Goal: Task Accomplishment & Management: Manage account settings

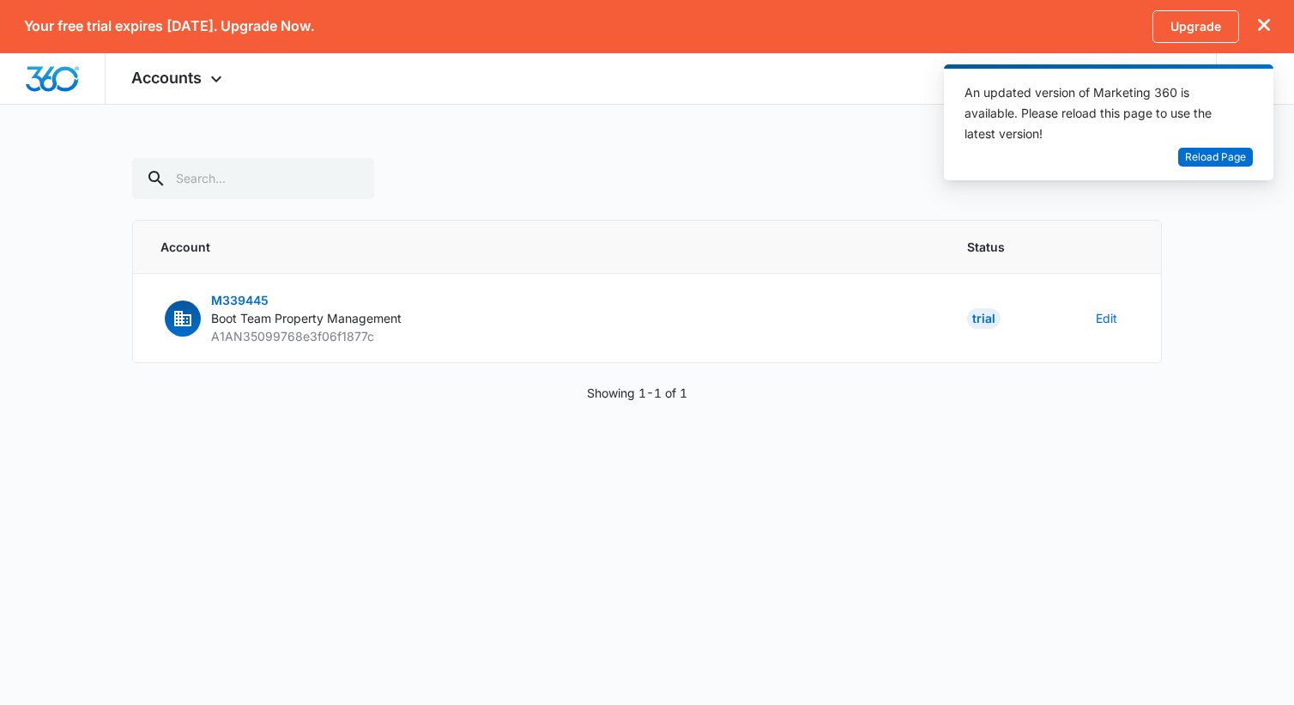
click at [1270, 23] on div "Your free trial expires [DATE]. Upgrade Now. Upgrade" at bounding box center [647, 26] width 1294 height 53
click at [1262, 25] on icon "dismiss this dialog" at bounding box center [1264, 25] width 12 height 12
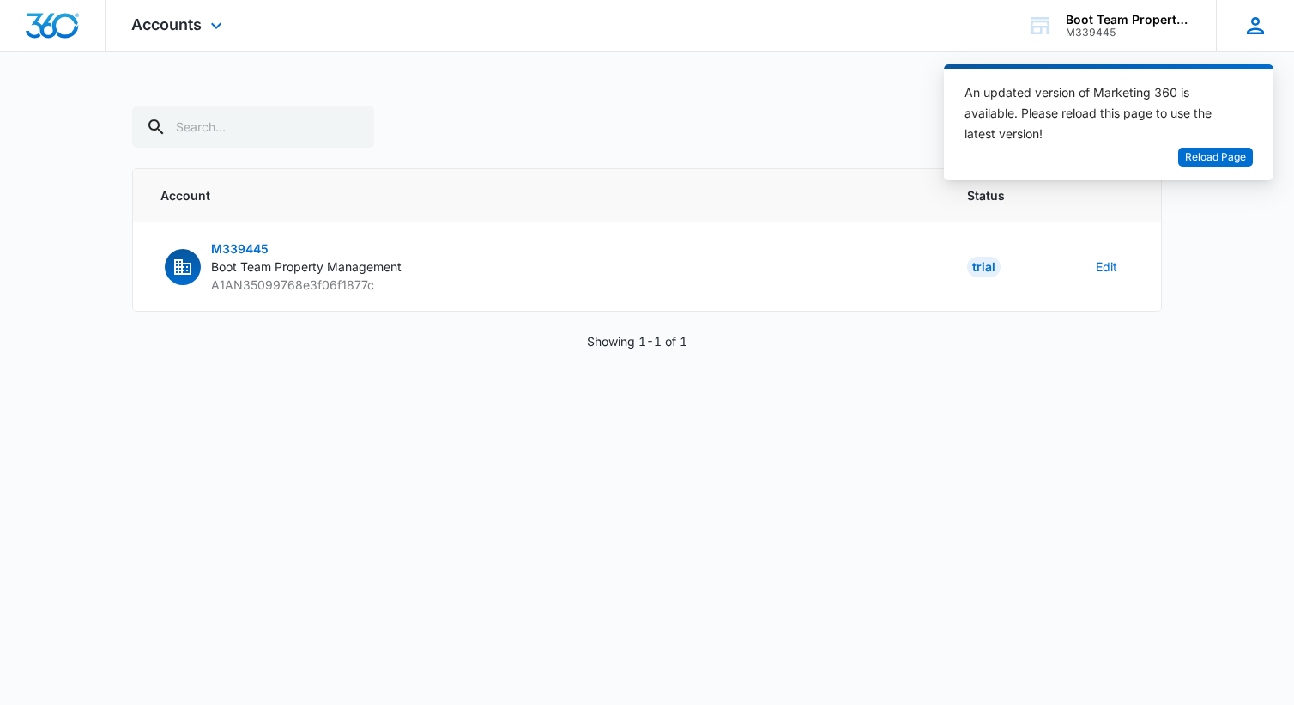
click at [1254, 23] on icon at bounding box center [1255, 25] width 17 height 17
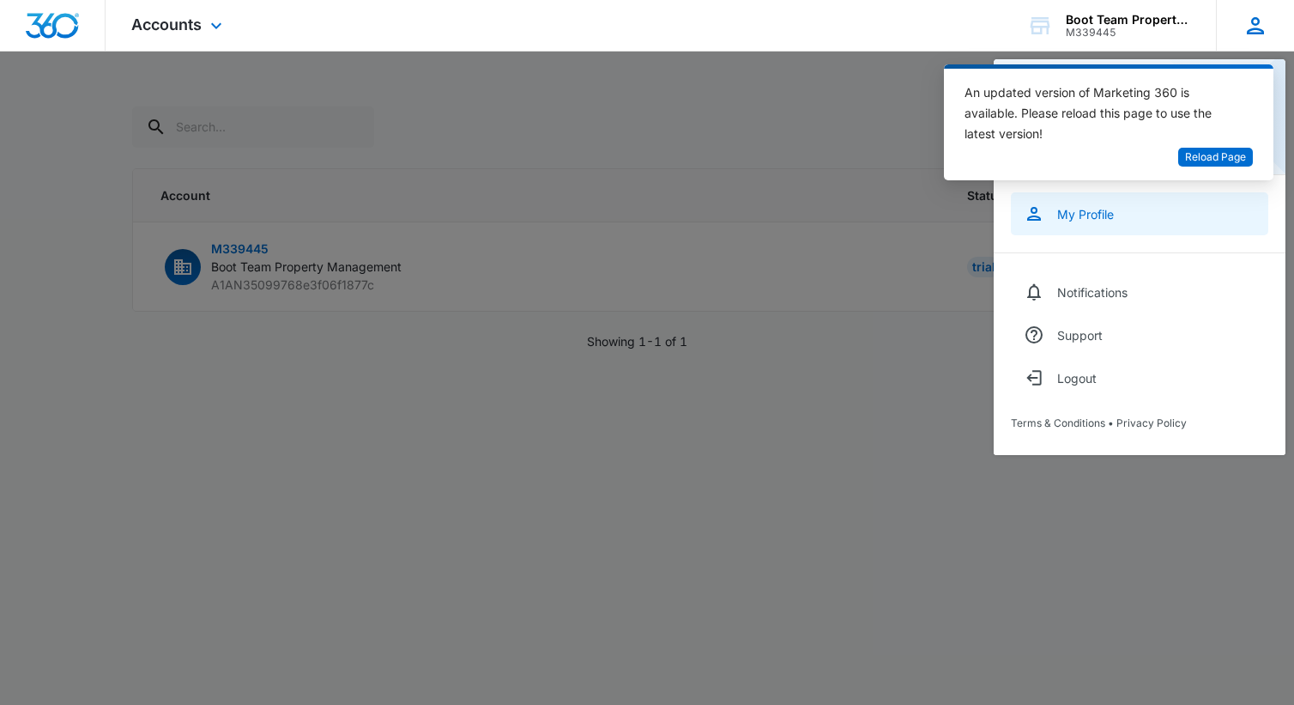
click at [1105, 216] on div "My Profile" at bounding box center [1085, 214] width 57 height 15
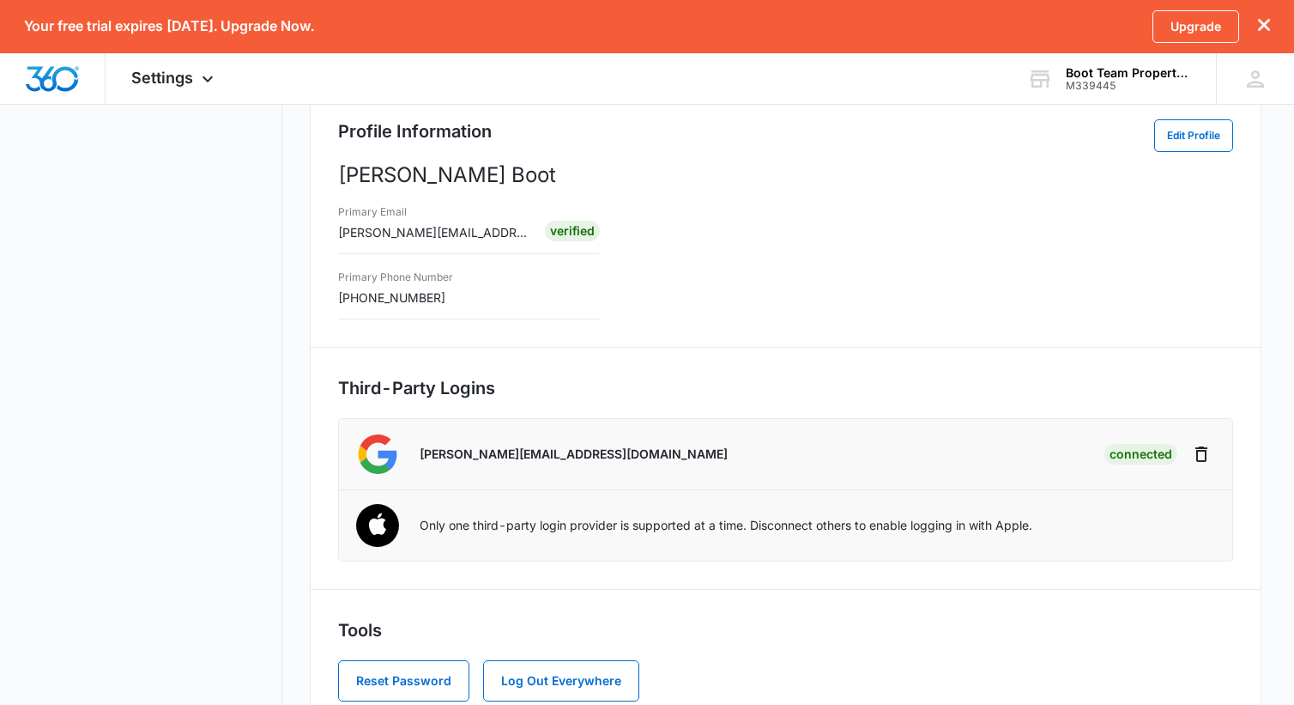
scroll to position [356, 0]
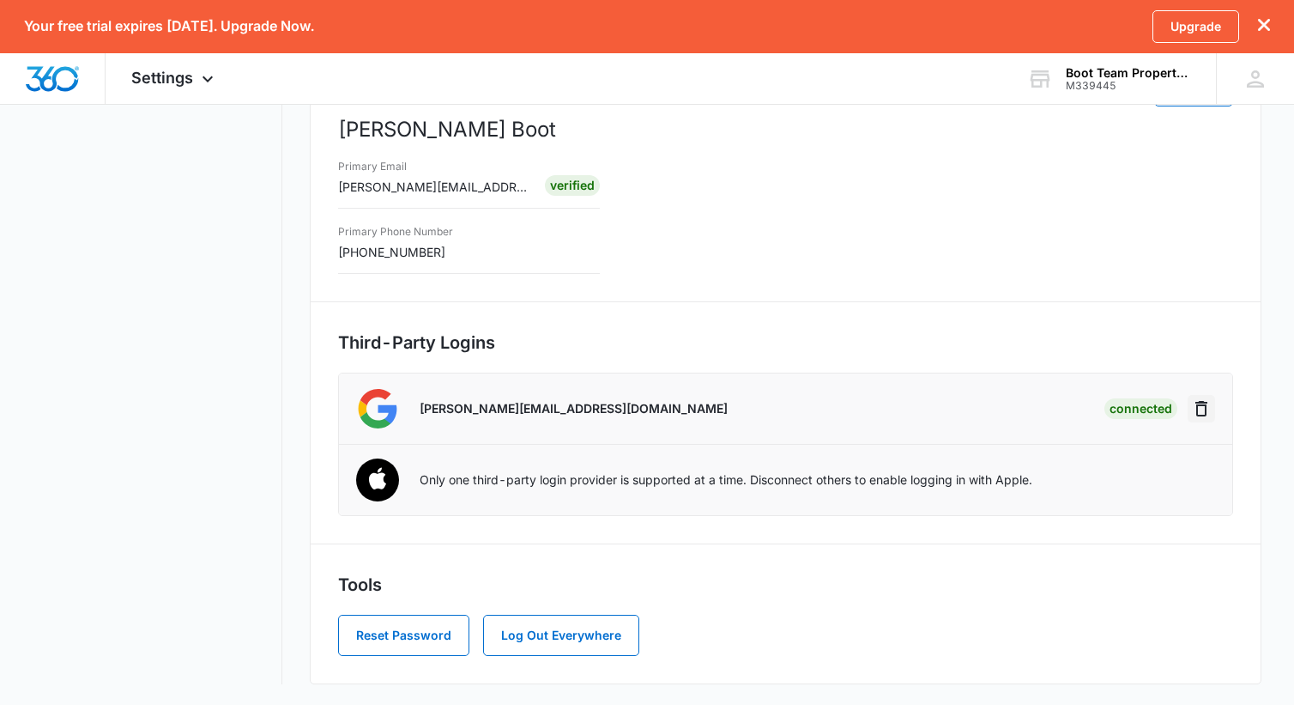
click at [1199, 414] on icon "Disconnect" at bounding box center [1201, 408] width 12 height 15
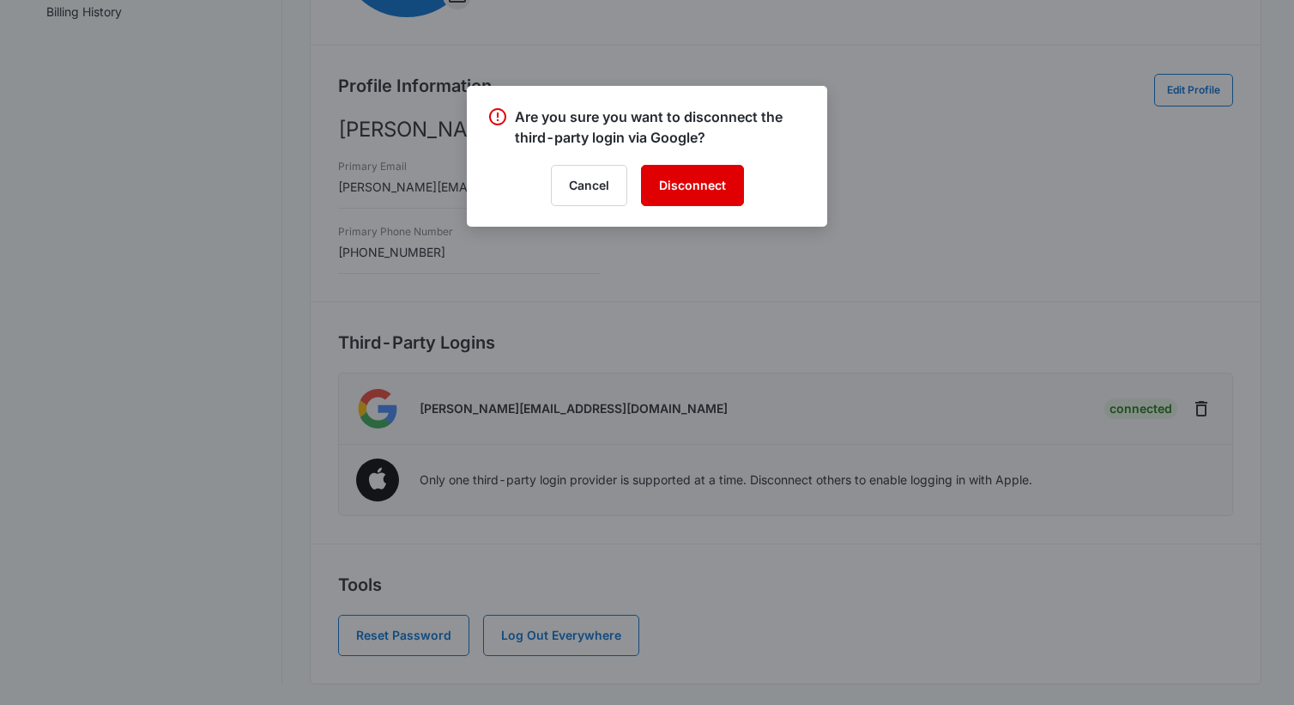
click at [706, 178] on button "Disconnect" at bounding box center [692, 185] width 103 height 41
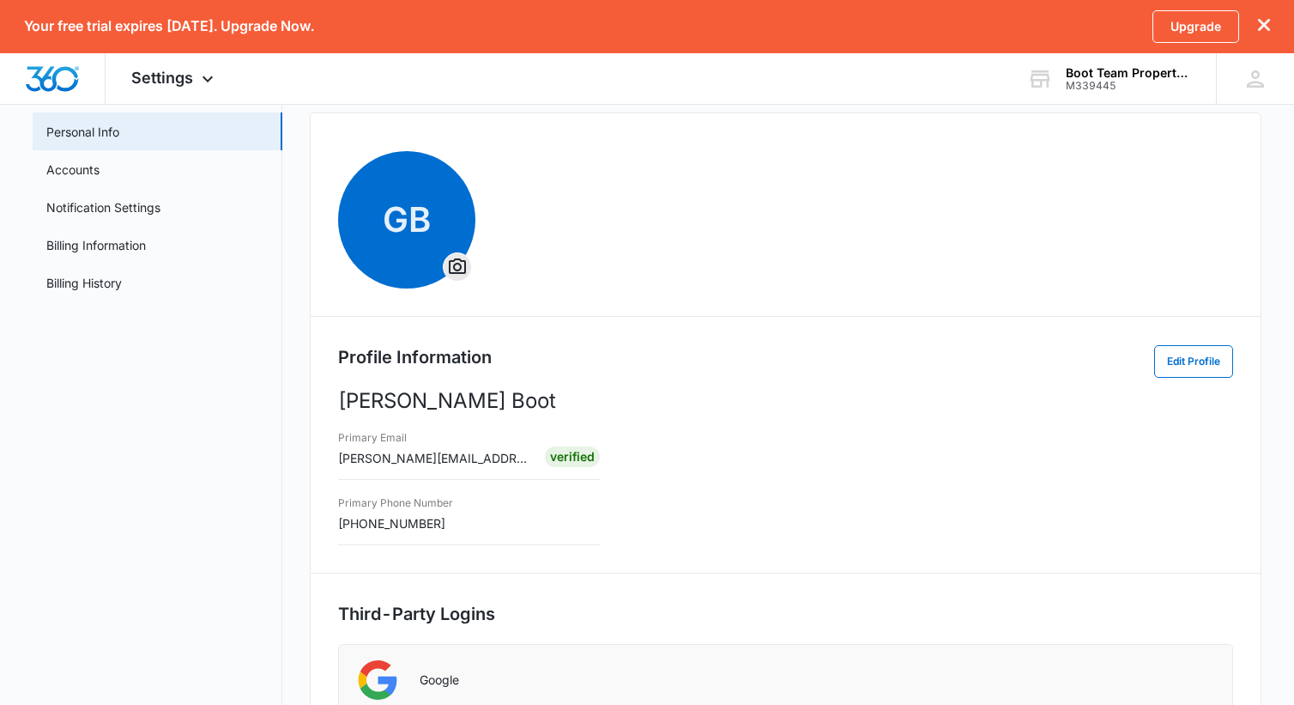
scroll to position [0, 0]
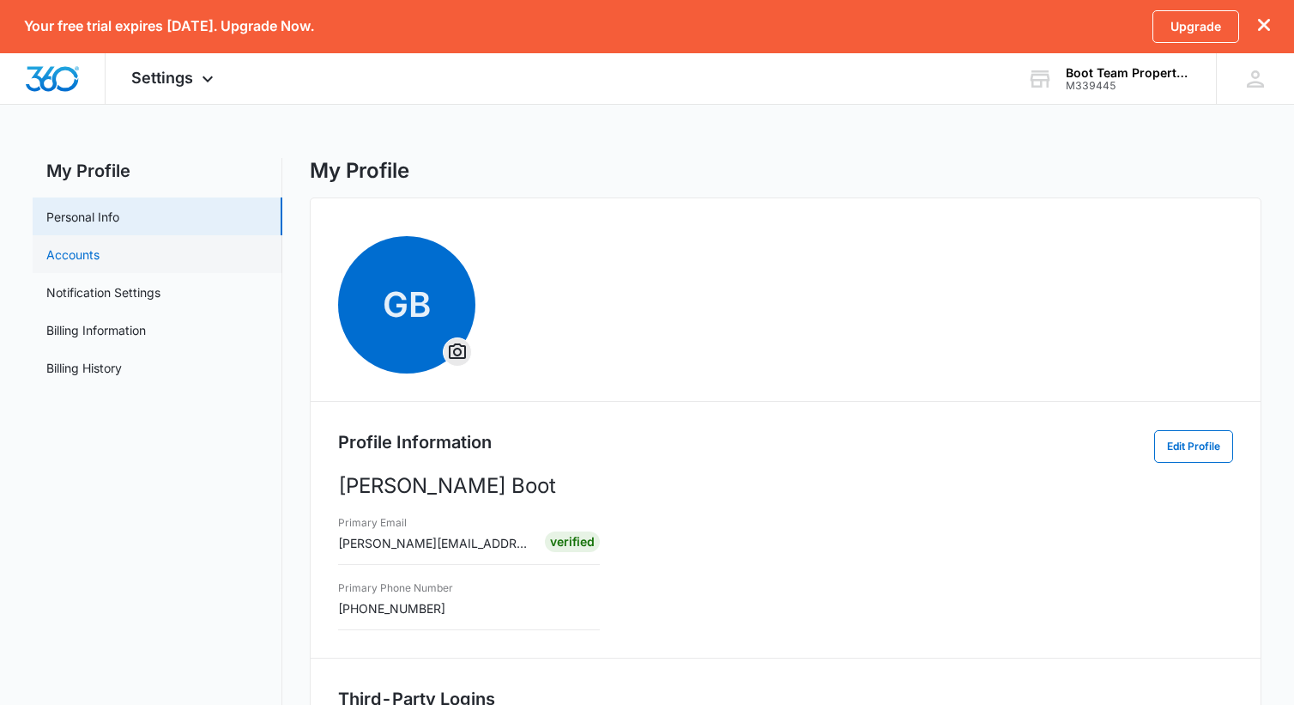
click at [100, 250] on link "Accounts" at bounding box center [72, 254] width 53 height 18
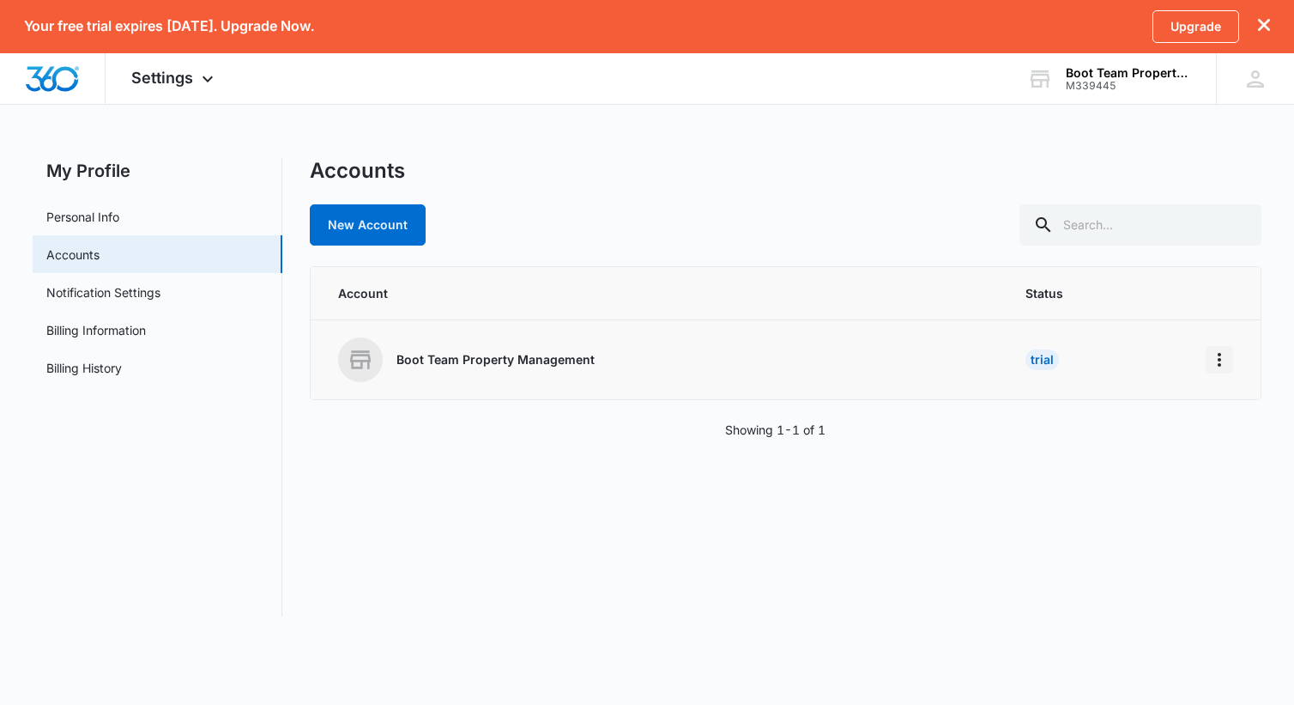
click at [1220, 362] on icon "Home" at bounding box center [1219, 360] width 3 height 14
click at [1043, 355] on div "Trial" at bounding box center [1041, 359] width 33 height 21
click at [96, 283] on link "Notification Settings" at bounding box center [103, 292] width 114 height 18
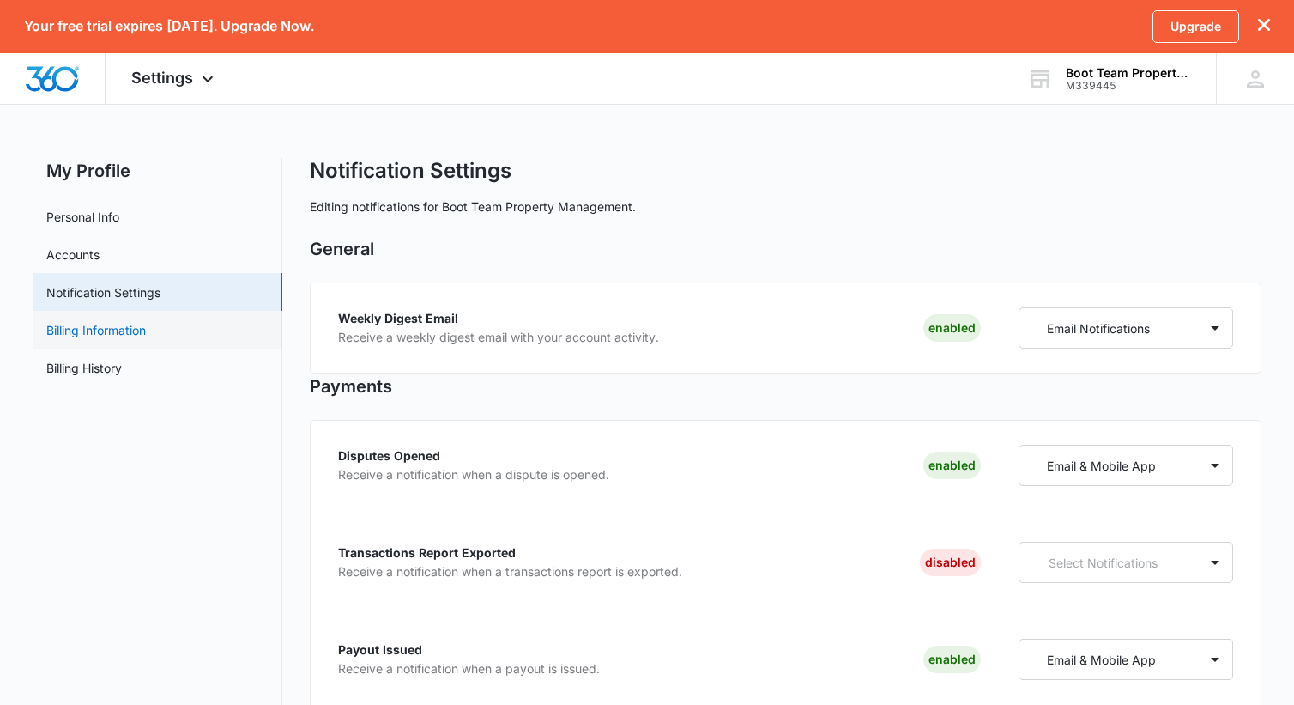
click at [100, 335] on link "Billing Information" at bounding box center [96, 330] width 100 height 18
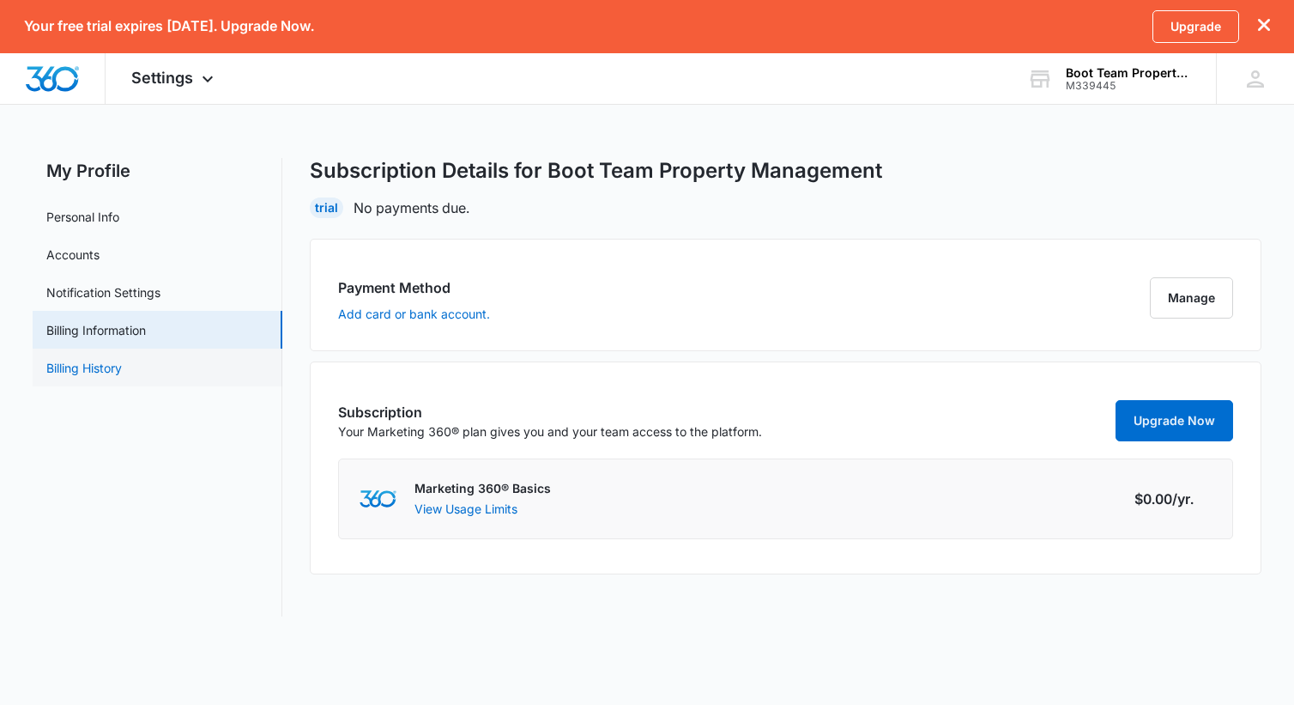
click at [122, 367] on link "Billing History" at bounding box center [84, 368] width 76 height 18
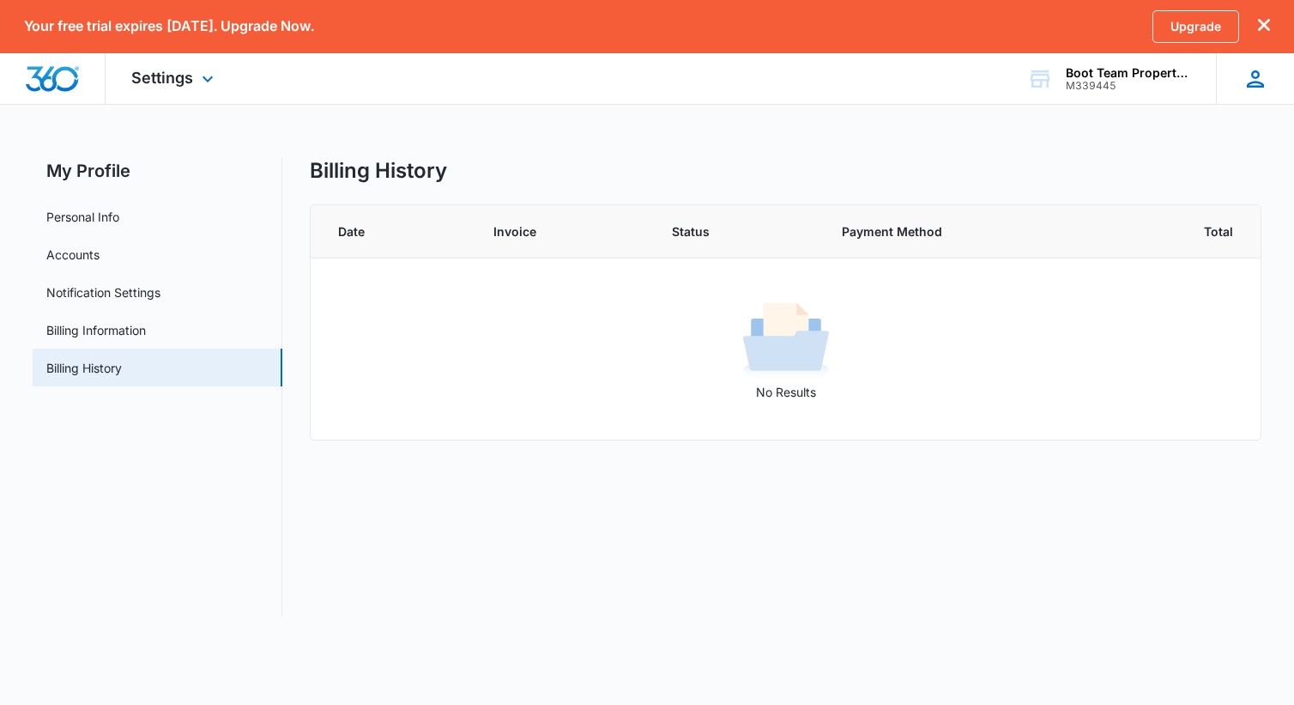
click at [1261, 96] on div "GB [PERSON_NAME] Boot [PERSON_NAME][EMAIL_ADDRESS][DOMAIN_NAME] My Profile Noti…" at bounding box center [1255, 78] width 78 height 51
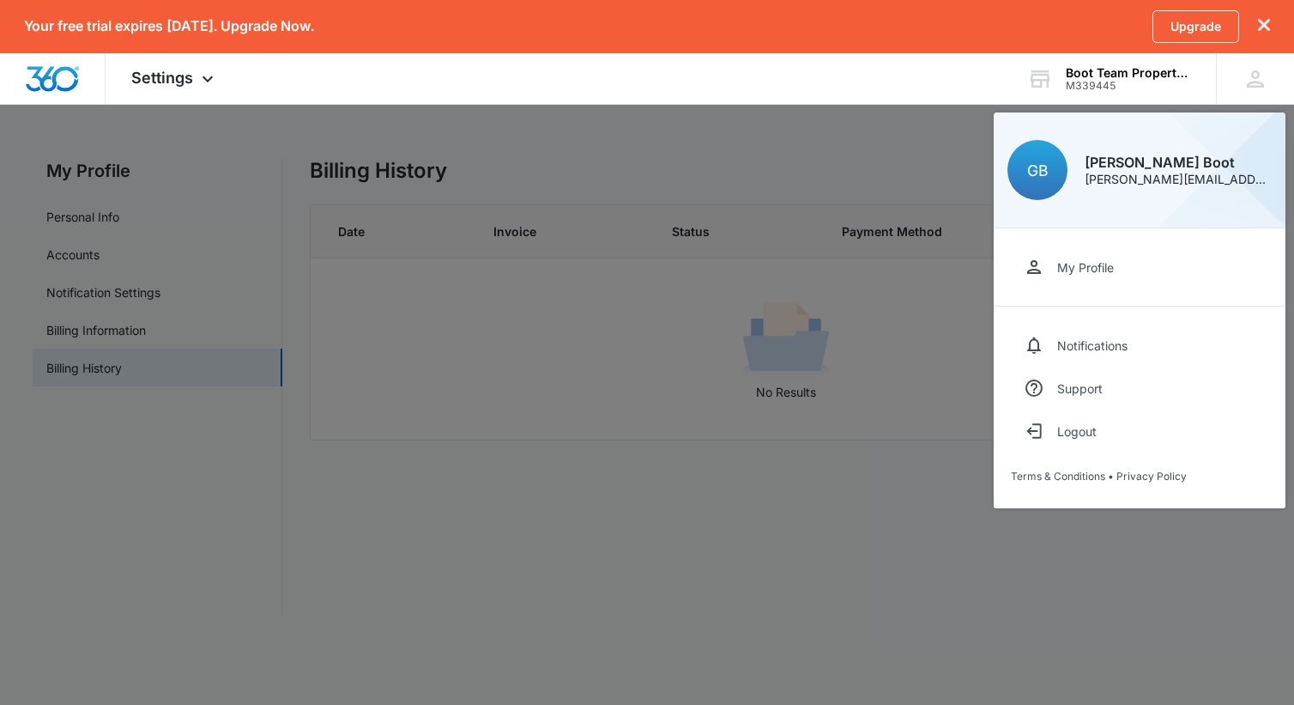
click at [487, 437] on div at bounding box center [647, 352] width 1294 height 705
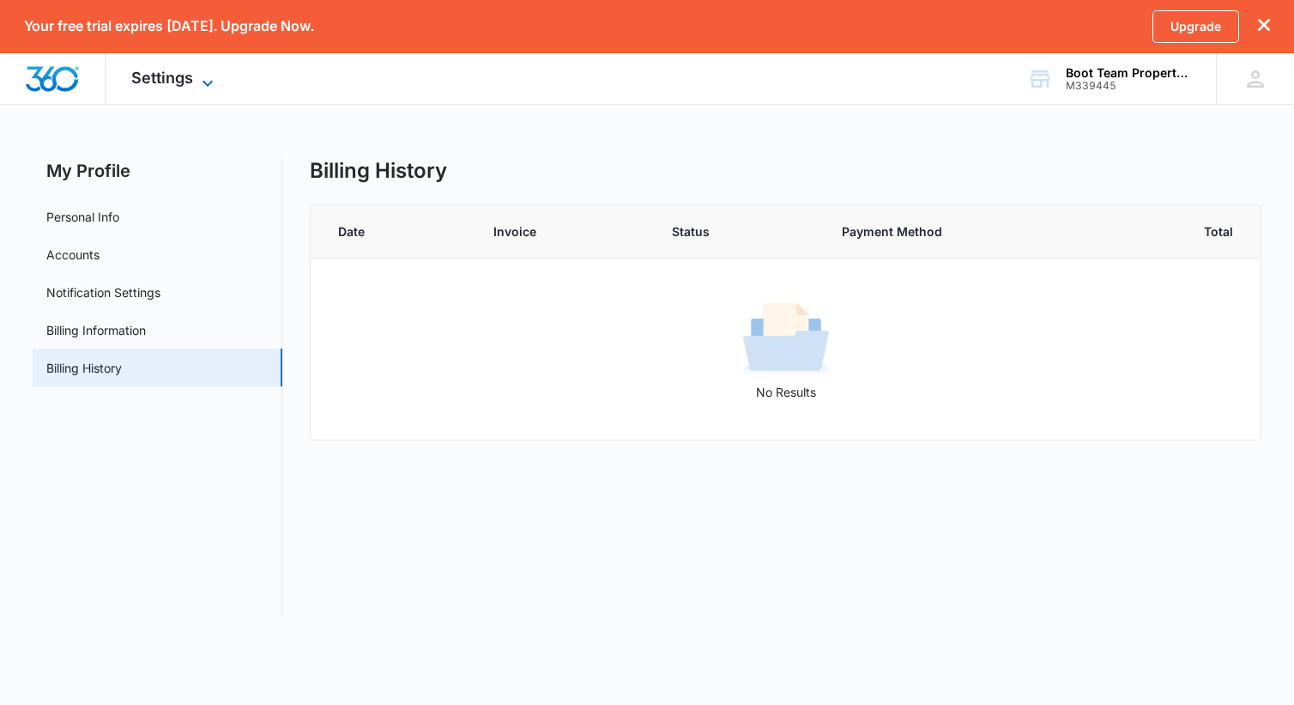
click at [156, 83] on span "Settings" at bounding box center [162, 78] width 62 height 18
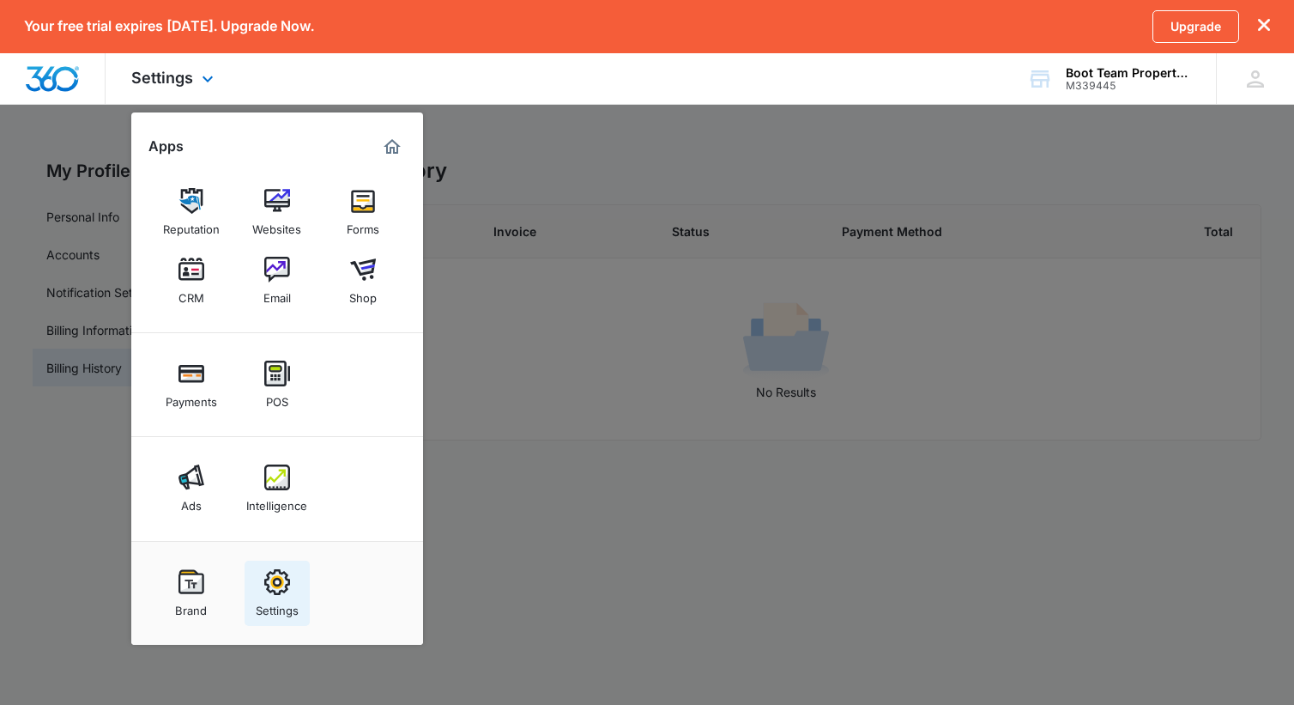
click at [293, 593] on link "Settings" at bounding box center [277, 592] width 65 height 65
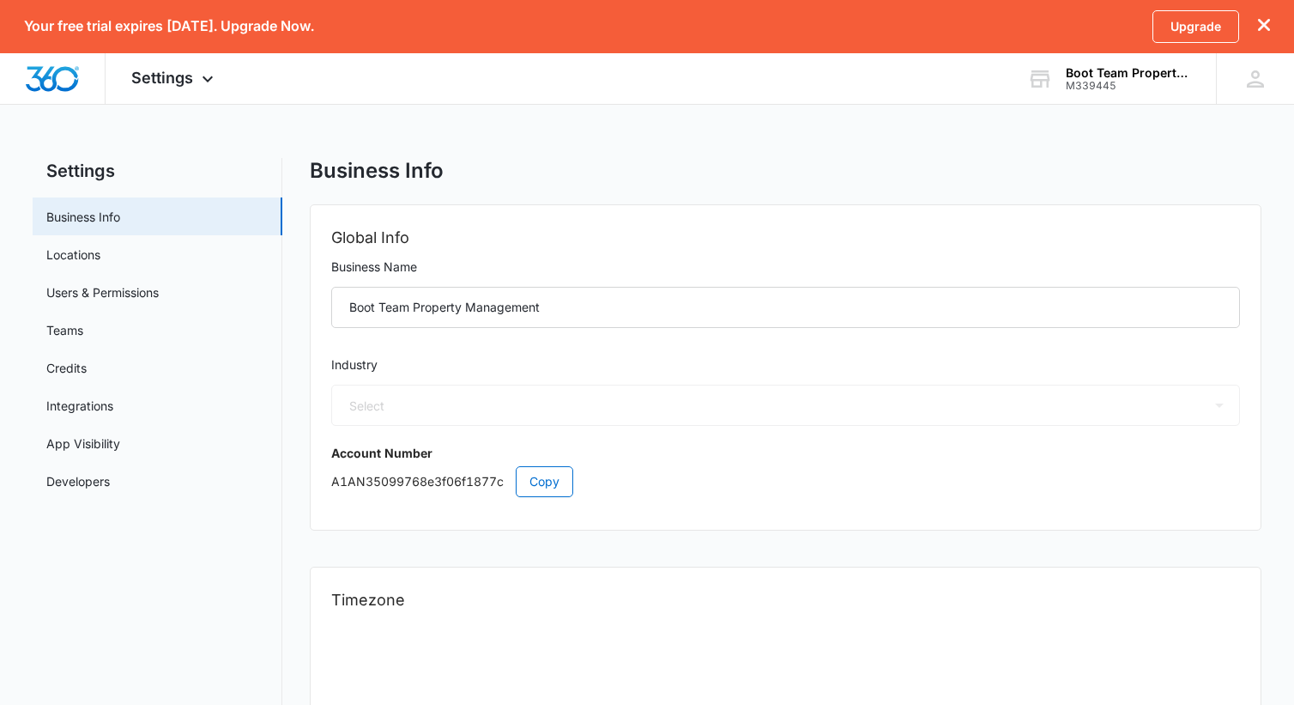
select select "35"
select select "US"
select select "America/Chicago"
click at [79, 256] on link "Locations" at bounding box center [73, 254] width 54 height 18
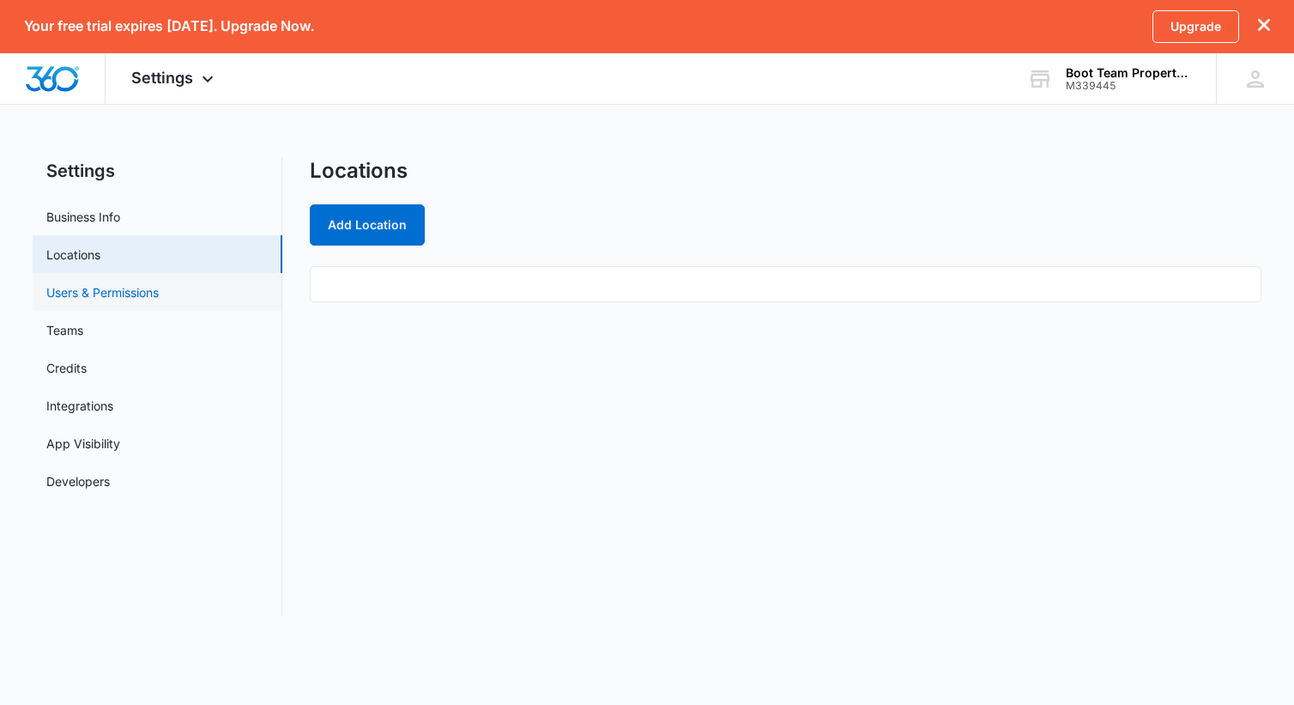
click at [150, 289] on link "Users & Permissions" at bounding box center [102, 292] width 112 height 18
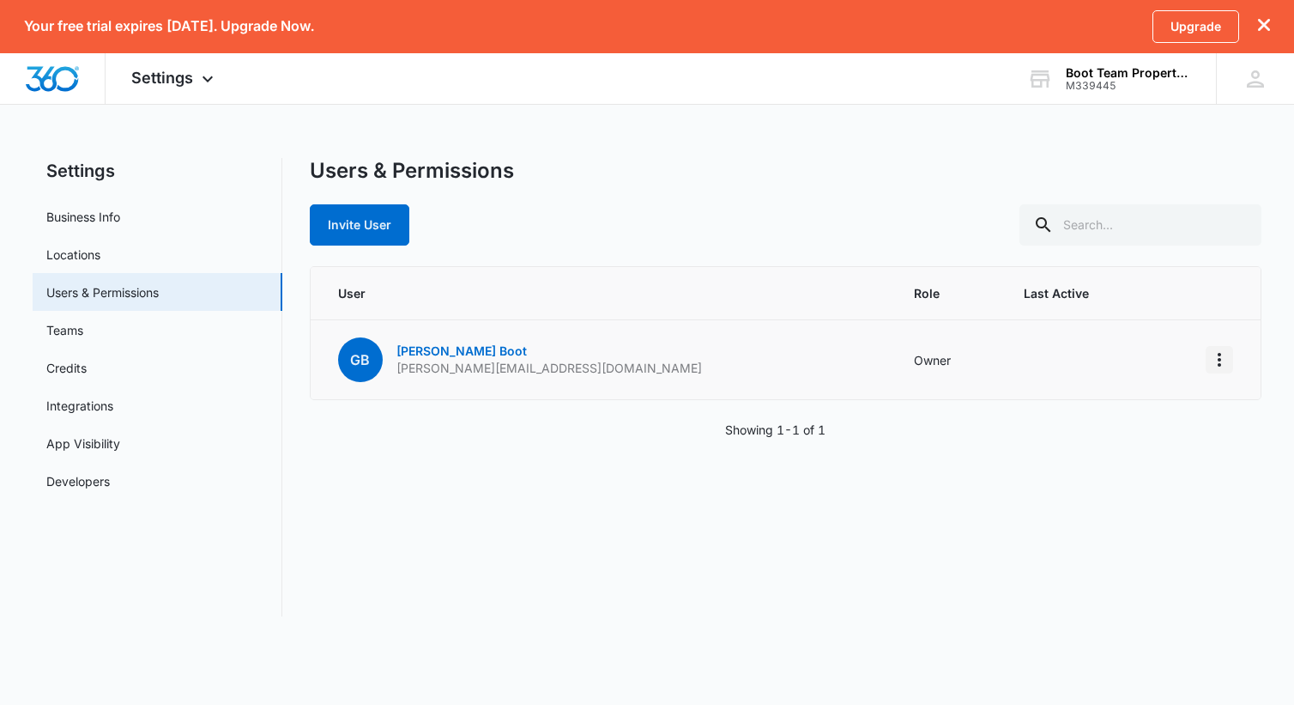
click at [1218, 356] on icon "Actions" at bounding box center [1219, 359] width 21 height 21
click at [955, 495] on div "Users & Permissions Invite User User Role Last Active GB Gena Boot gena@boottea…" at bounding box center [786, 387] width 953 height 458
click at [83, 325] on link "Teams" at bounding box center [64, 330] width 37 height 18
click at [52, 327] on link "Teams" at bounding box center [64, 330] width 37 height 18
